Goal: Transaction & Acquisition: Purchase product/service

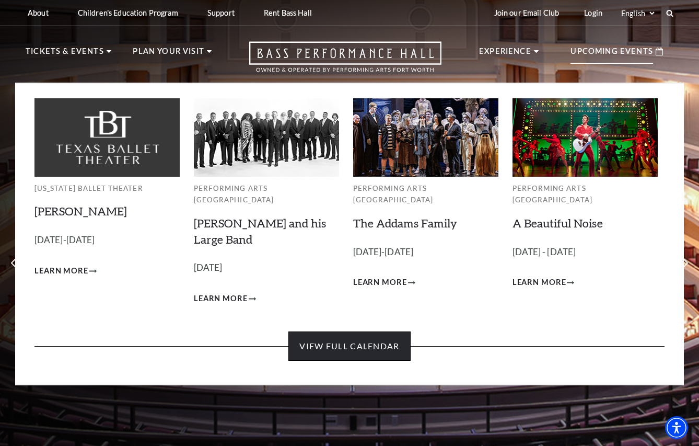
click at [380, 331] on link "View Full Calendar" at bounding box center [349, 345] width 122 height 29
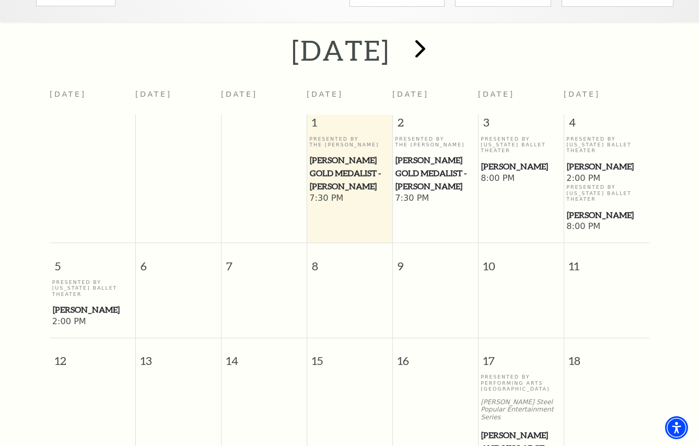
scroll to position [133, 0]
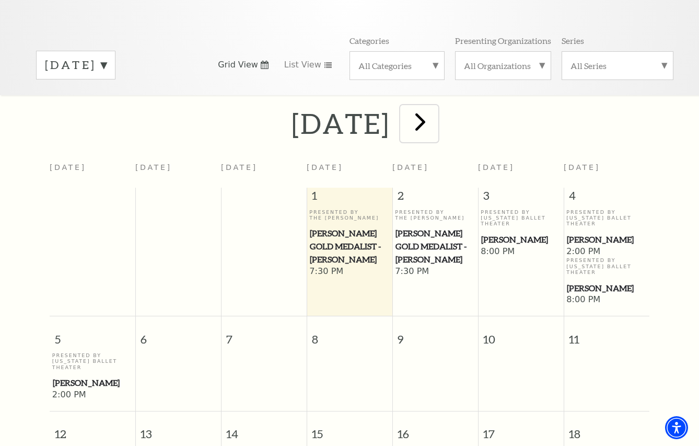
click at [435, 109] on span "next" at bounding box center [421, 122] width 30 height 30
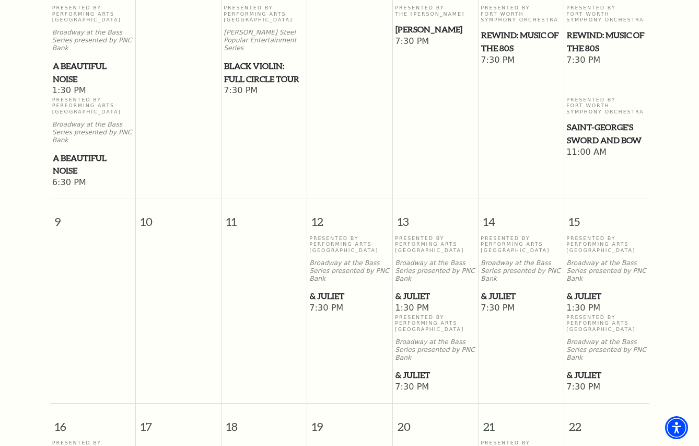
scroll to position [575, 0]
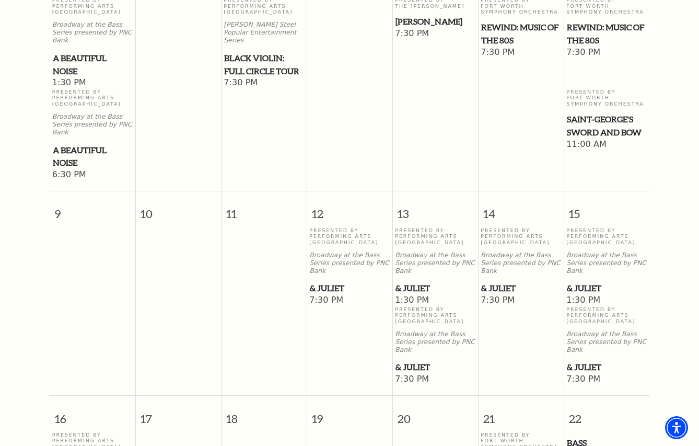
click at [495, 282] on span "& Juliet" at bounding box center [520, 288] width 79 height 13
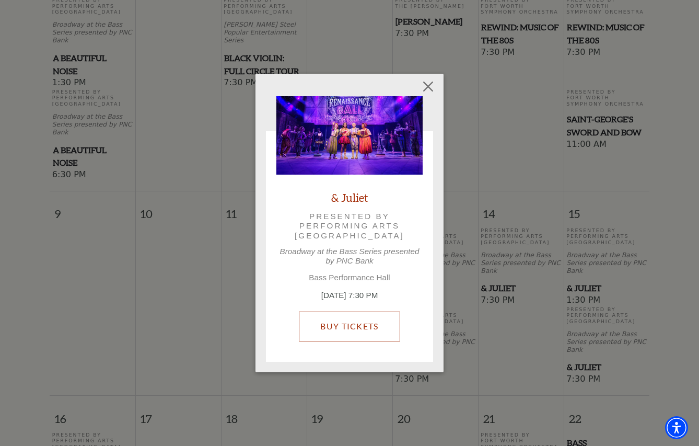
click at [355, 317] on link "Buy Tickets" at bounding box center [349, 325] width 101 height 29
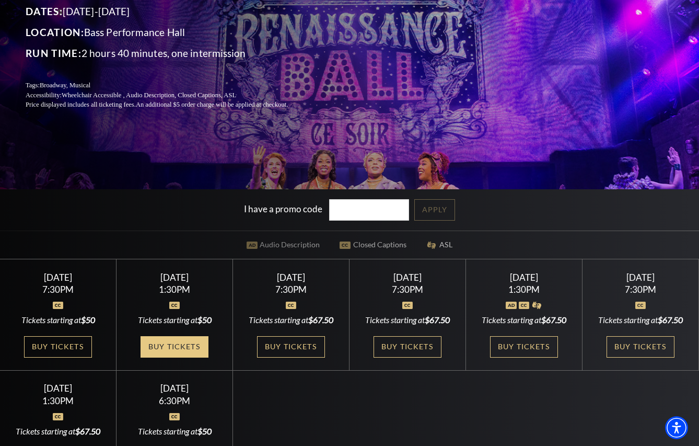
click at [186, 355] on link "Buy Tickets" at bounding box center [175, 346] width 68 height 21
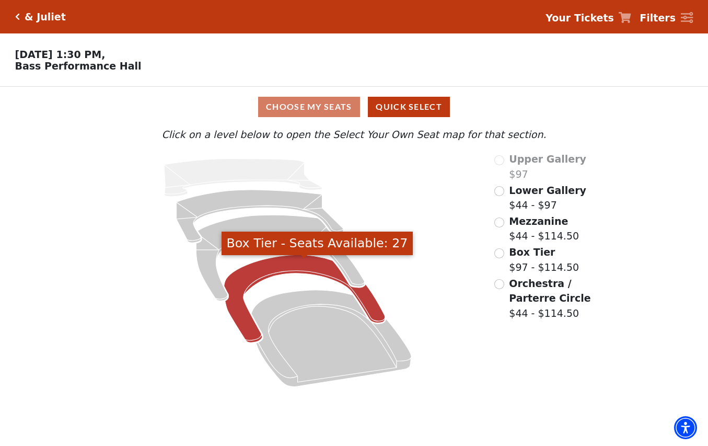
click at [238, 316] on icon "Box Tier - Seats Available: 27" at bounding box center [304, 299] width 161 height 88
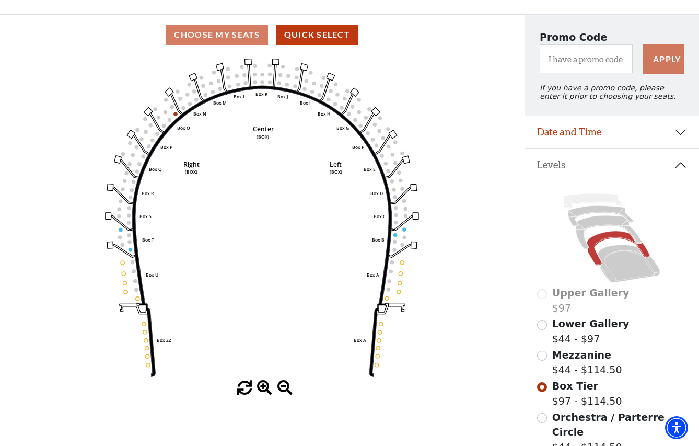
scroll to position [50, 0]
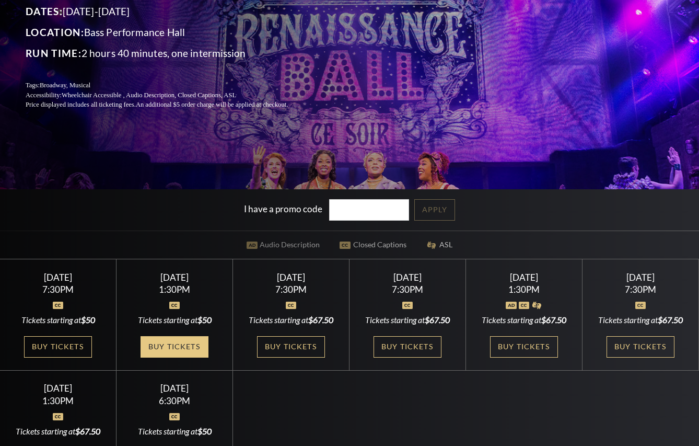
click at [184, 351] on link "Buy Tickets" at bounding box center [175, 346] width 68 height 21
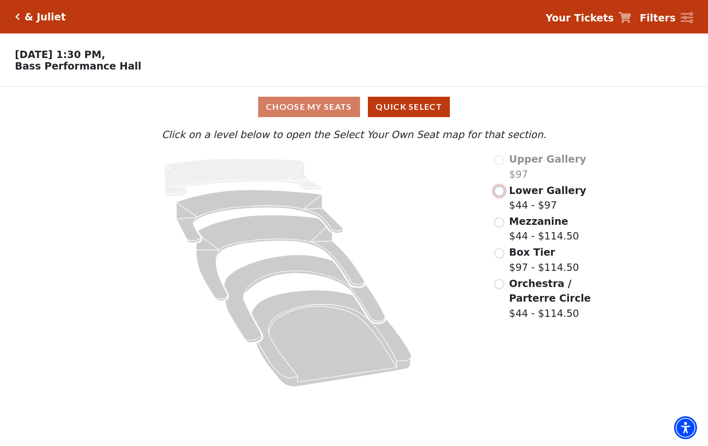
click at [499, 196] on input "Lower Gallery$44 - $97\a" at bounding box center [499, 191] width 10 height 10
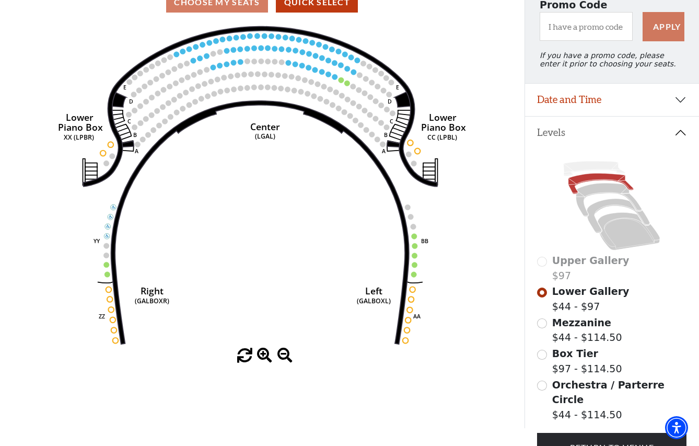
scroll to position [114, 0]
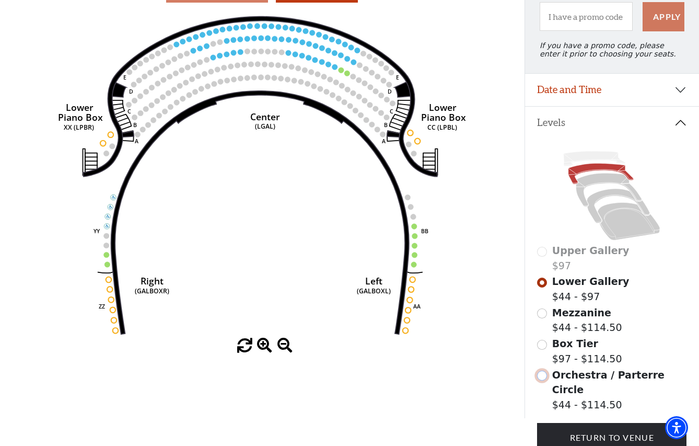
click at [540, 380] on input "Orchestra / Parterre Circle$44 - $114.50\a" at bounding box center [542, 375] width 10 height 10
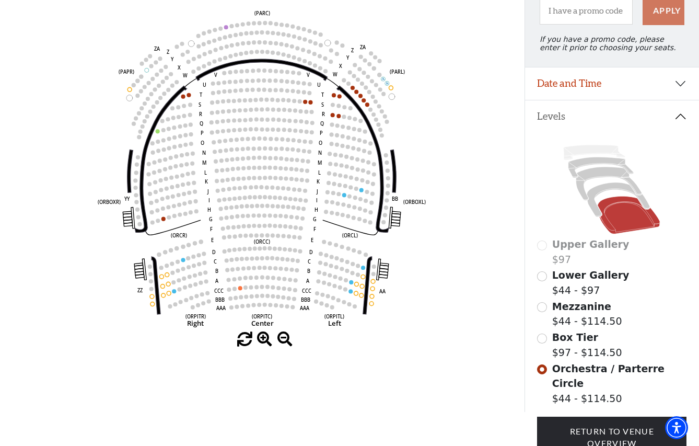
scroll to position [115, 0]
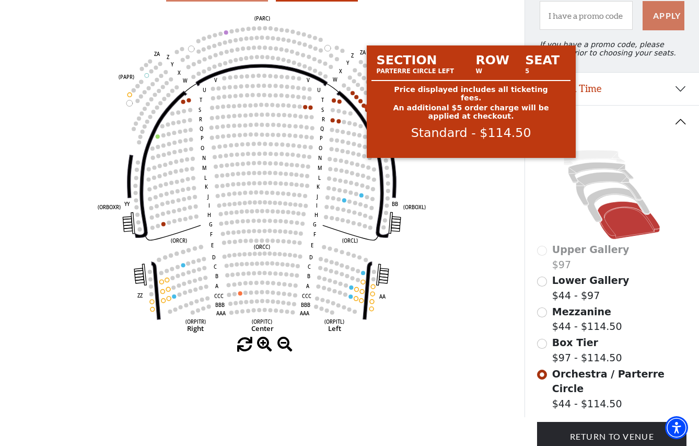
click at [362, 103] on circle at bounding box center [360, 101] width 4 height 4
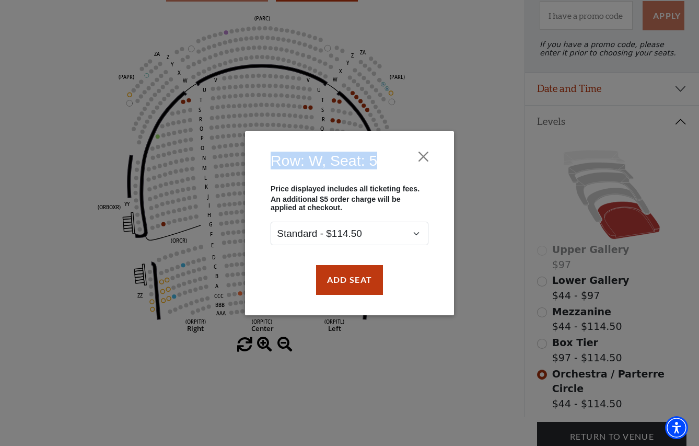
drag, startPoint x: 269, startPoint y: 158, endPoint x: 379, endPoint y: 152, distance: 111.0
click at [379, 152] on div "Row: W, Seat: 5" at bounding box center [350, 163] width 178 height 43
copy h4 "Row: W, Seat: 5"
click at [428, 159] on button "Close" at bounding box center [424, 156] width 20 height 20
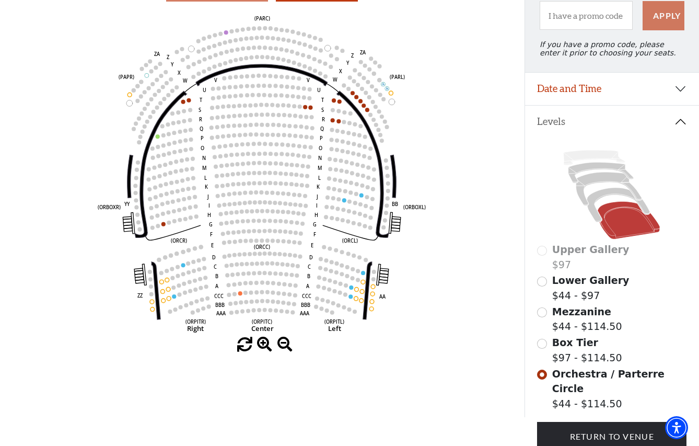
click at [369, 99] on circle at bounding box center [369, 97] width 4 height 4
click at [359, 103] on circle at bounding box center [360, 101] width 4 height 4
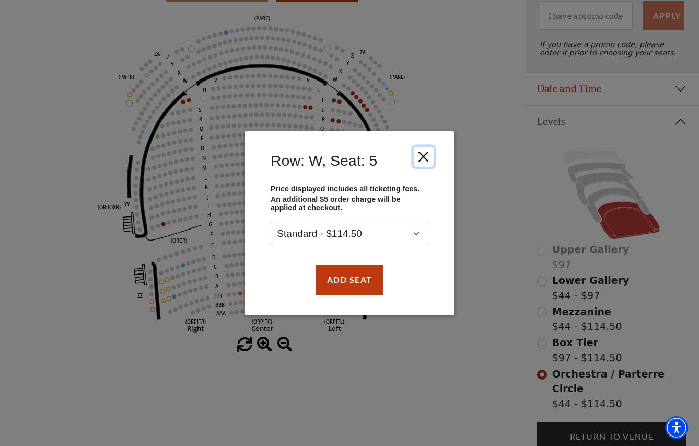
click at [415, 156] on button "Close" at bounding box center [424, 156] width 20 height 20
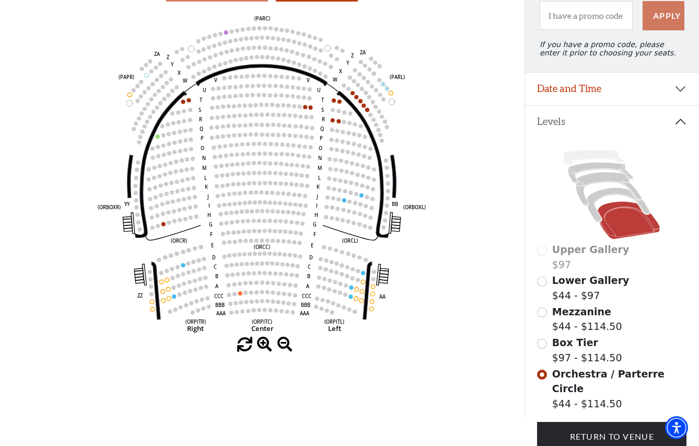
click at [419, 391] on div "Choose My Seats Quick Select Current Level Orchestra / Parterre Circle Click on…" at bounding box center [262, 194] width 525 height 446
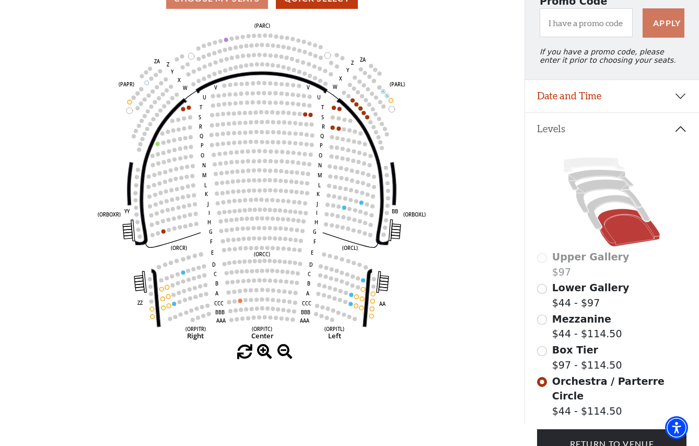
scroll to position [117, 0]
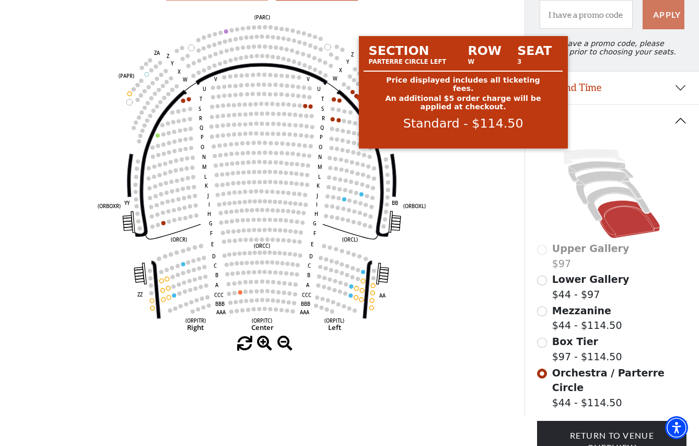
click at [353, 94] on circle at bounding box center [353, 92] width 4 height 4
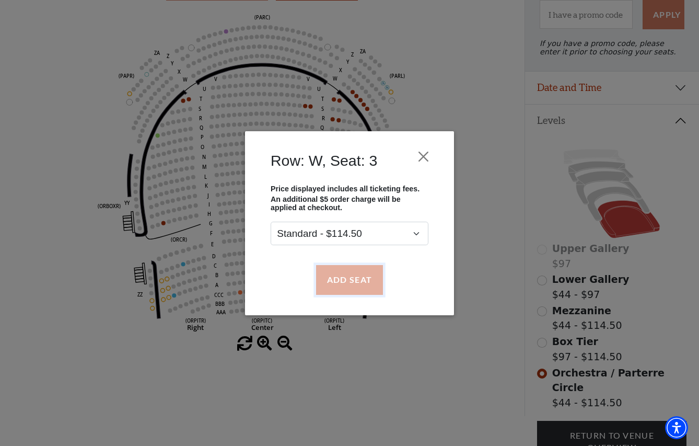
click at [357, 281] on button "Add Seat" at bounding box center [349, 279] width 67 height 29
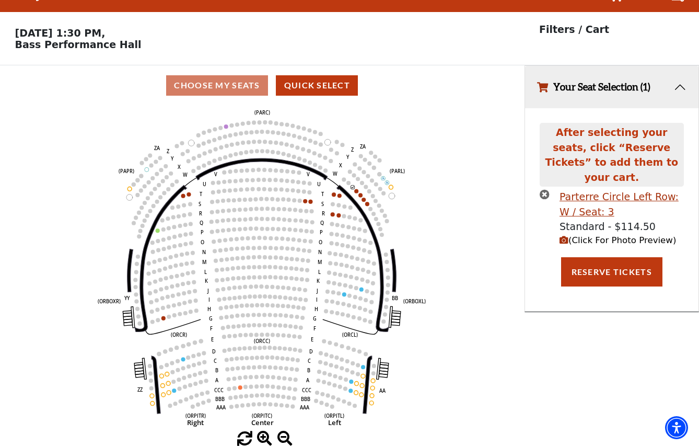
scroll to position [0, 0]
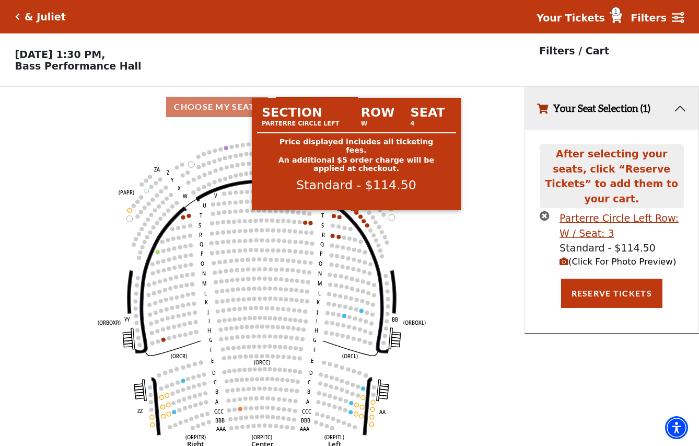
click at [356, 214] on circle at bounding box center [357, 212] width 4 height 4
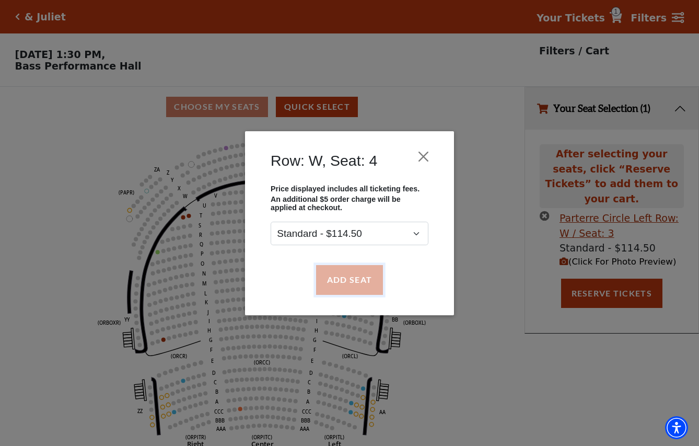
click at [357, 279] on button "Add Seat" at bounding box center [349, 279] width 67 height 29
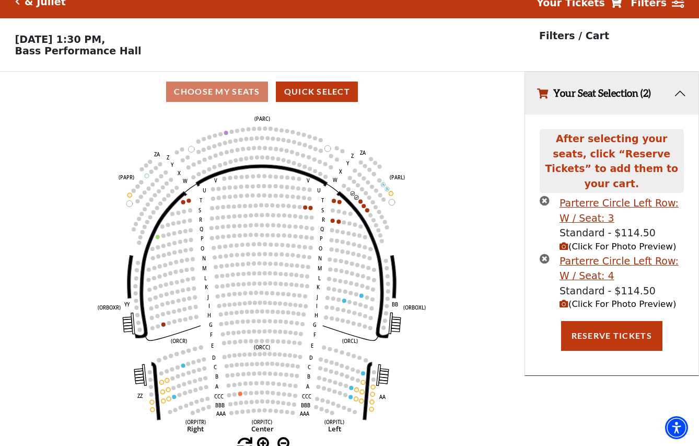
scroll to position [26, 0]
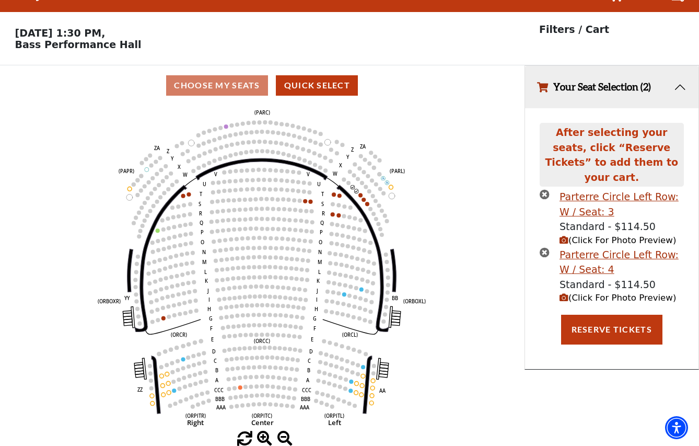
click at [563, 293] on icon "(Click For Photo Preview)" at bounding box center [564, 297] width 9 height 9
